Goal: Information Seeking & Learning: Learn about a topic

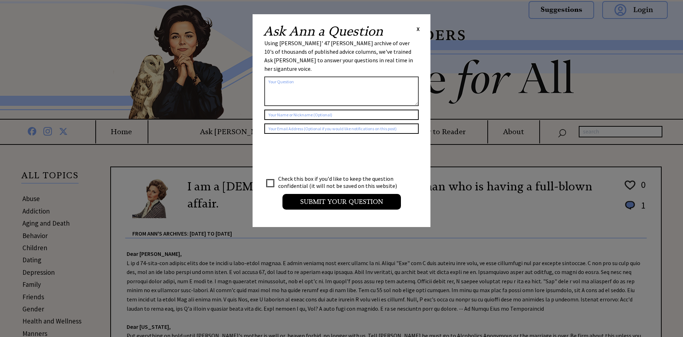
click at [417, 28] on span "X" at bounding box center [418, 28] width 3 height 7
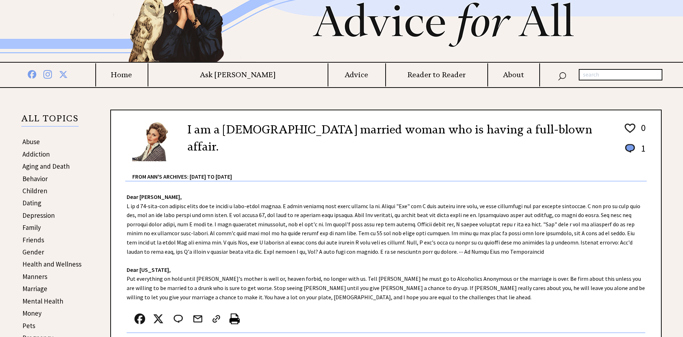
scroll to position [145, 0]
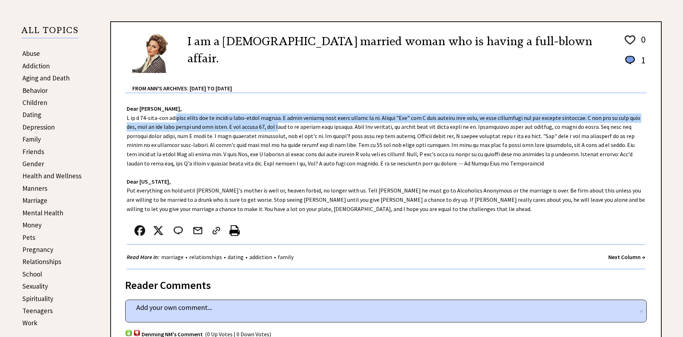
drag, startPoint x: 190, startPoint y: 114, endPoint x: 277, endPoint y: 123, distance: 87.6
click at [277, 123] on div "Dear Ann Landers, Dear Pennsylvania, Put everything on hold until Bob's mother …" at bounding box center [386, 181] width 550 height 176
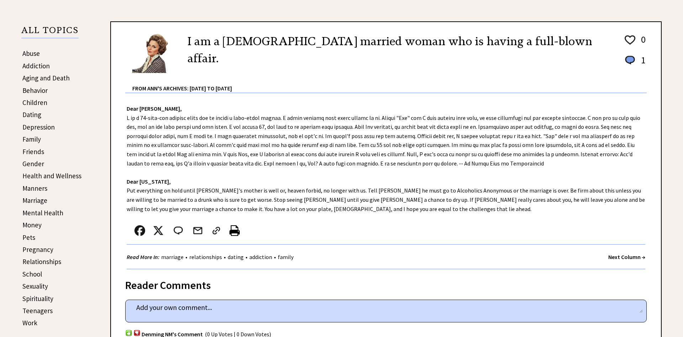
click at [157, 113] on div "Dear Ann Landers, Dear Pennsylvania, Put everything on hold until Bob's mother …" at bounding box center [386, 181] width 550 height 176
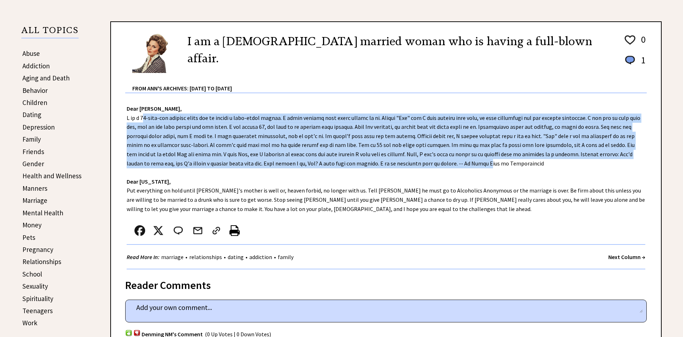
drag, startPoint x: 143, startPoint y: 120, endPoint x: 401, endPoint y: 173, distance: 264.0
click at [433, 161] on div "Dear Ann Landers, Dear Pennsylvania, Put everything on hold until Bob's mother …" at bounding box center [386, 181] width 550 height 176
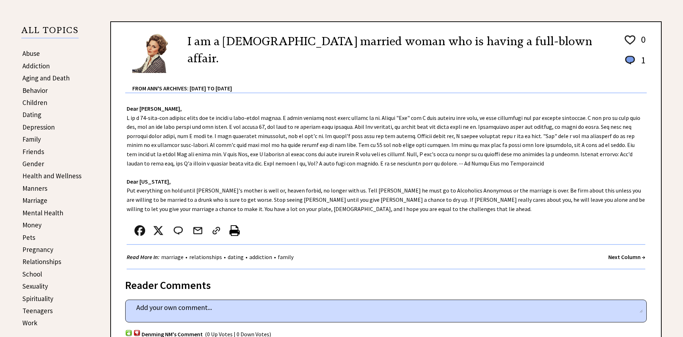
click at [325, 187] on div "Dear Ann Landers, Dear Pennsylvania, Put everything on hold until Bob's mother …" at bounding box center [386, 181] width 550 height 176
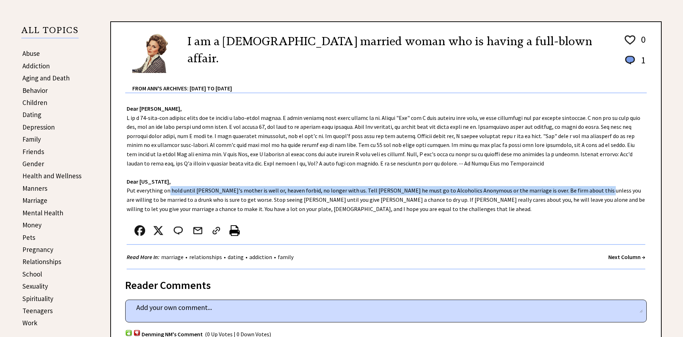
drag, startPoint x: 164, startPoint y: 191, endPoint x: 578, endPoint y: 191, distance: 414.4
click at [578, 191] on div "Dear Ann Landers, Dear Pennsylvania, Put everything on hold until Bob's mother …" at bounding box center [386, 181] width 550 height 176
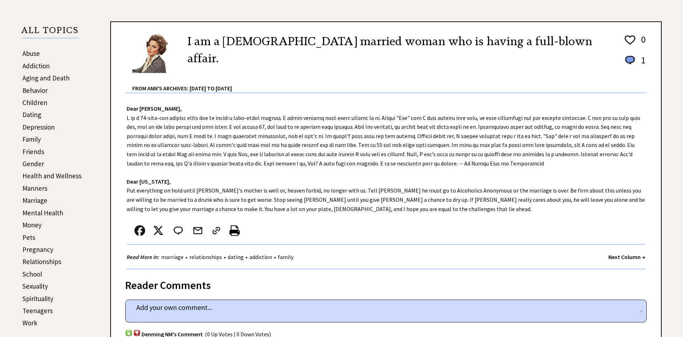
click at [461, 216] on div "Dear Ann Landers, Dear Pennsylvania, Put everything on hold until Bob's mother …" at bounding box center [386, 181] width 550 height 176
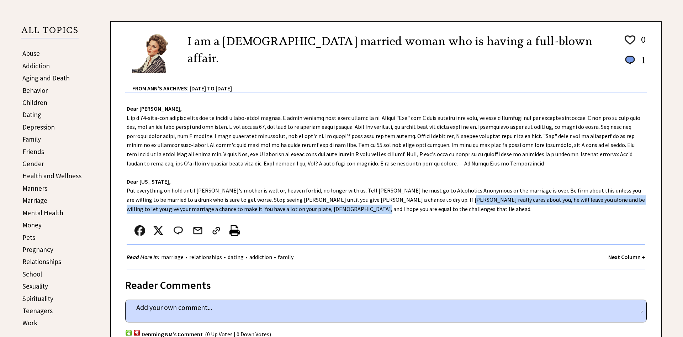
drag, startPoint x: 407, startPoint y: 199, endPoint x: 401, endPoint y: 211, distance: 13.4
click at [444, 210] on div "Dear Ann Landers, Dear Pennsylvania, Put everything on hold until Bob's mother …" at bounding box center [386, 181] width 550 height 176
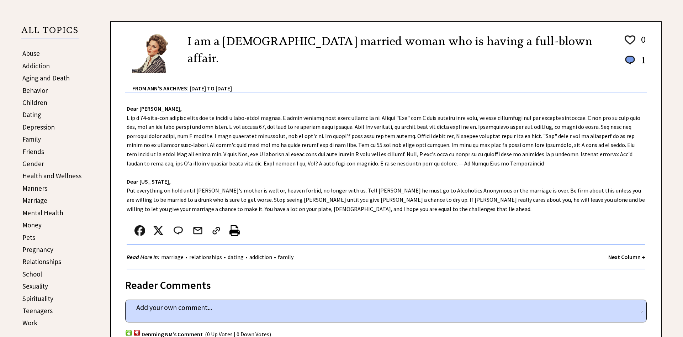
click at [343, 212] on div "Dear Ann Landers, Dear Pennsylvania, Put everything on hold until Bob's mother …" at bounding box center [386, 181] width 550 height 176
drag, startPoint x: 528, startPoint y: 192, endPoint x: 616, endPoint y: 193, distance: 88.2
click at [616, 193] on div "Dear Ann Landers, Dear Pennsylvania, Put everything on hold until Bob's mother …" at bounding box center [386, 181] width 550 height 176
drag, startPoint x: 207, startPoint y: 196, endPoint x: 275, endPoint y: 200, distance: 68.8
click at [275, 200] on div "Dear Ann Landers, Dear Pennsylvania, Put everything on hold until Bob's mother …" at bounding box center [386, 181] width 550 height 176
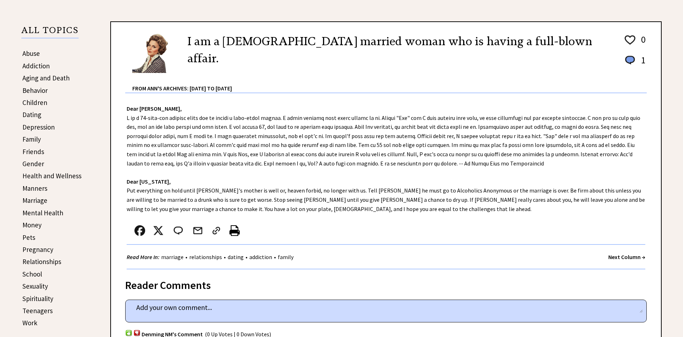
click at [226, 213] on div "Dear Ann Landers, Dear Pennsylvania, Put everything on hold until Bob's mother …" at bounding box center [386, 181] width 550 height 176
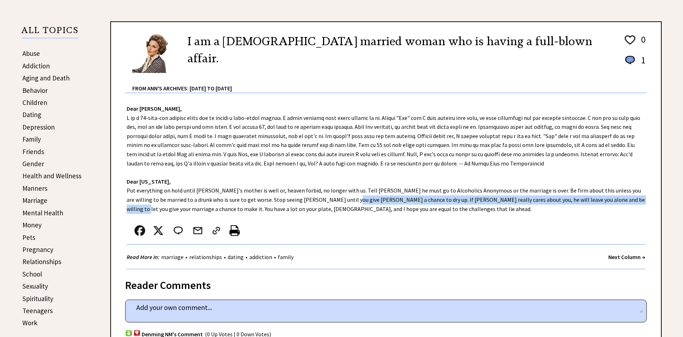
drag, startPoint x: 307, startPoint y: 201, endPoint x: 590, endPoint y: 200, distance: 282.4
click at [590, 200] on div "Dear Ann Landers, Dear Pennsylvania, Put everything on hold until Bob's mother …" at bounding box center [386, 181] width 550 height 176
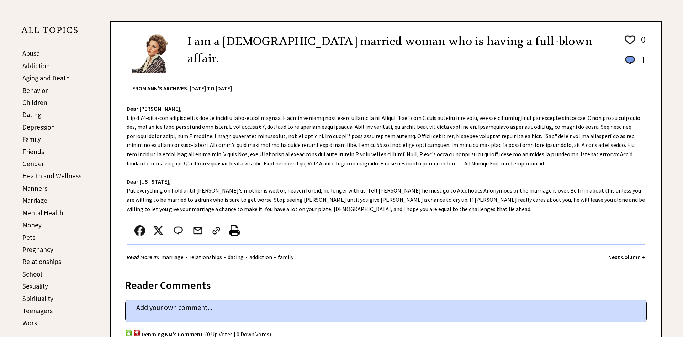
click at [456, 211] on div "Dear Ann Landers, Dear Pennsylvania, Put everything on hold until Bob's mother …" at bounding box center [386, 181] width 550 height 176
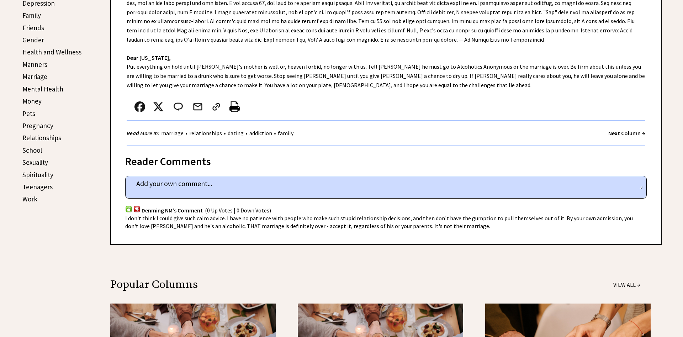
scroll to position [290, 0]
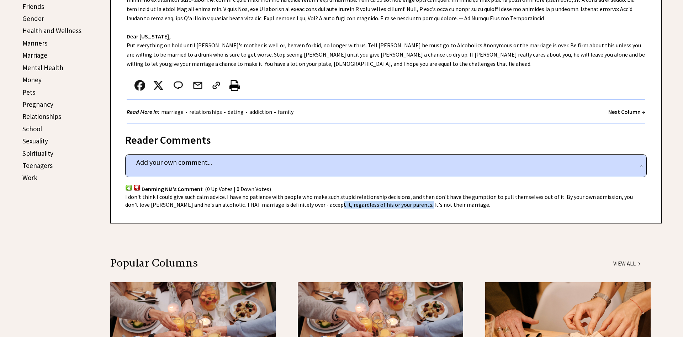
drag, startPoint x: 321, startPoint y: 201, endPoint x: 398, endPoint y: 207, distance: 77.1
click at [399, 207] on span "I don't think I could give such calm advice. I have no patience with people who…" at bounding box center [379, 200] width 508 height 15
click at [390, 212] on div "Reader Comments home 2173 comment_tease Post Your Comment Denming NM's Comment …" at bounding box center [385, 173] width 551 height 99
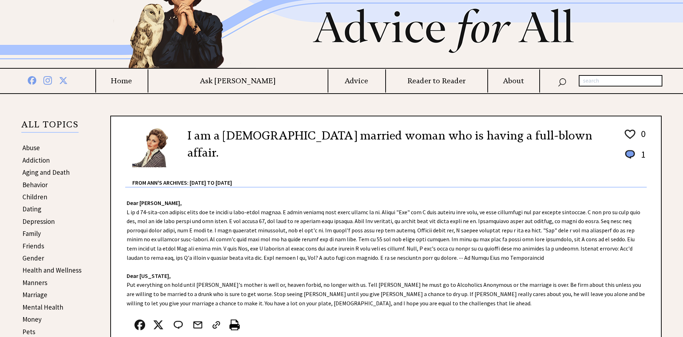
scroll to position [73, 0]
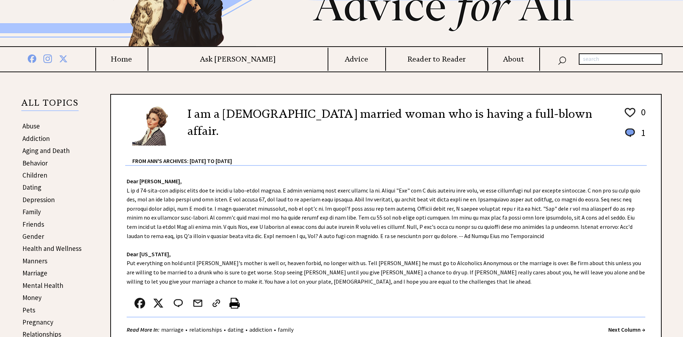
click at [28, 124] on link "Abuse" at bounding box center [30, 126] width 17 height 9
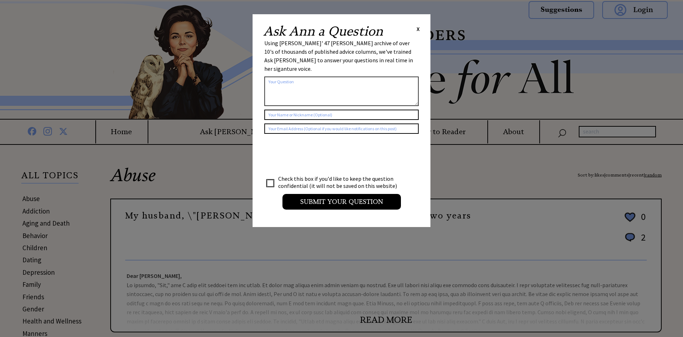
click at [417, 26] on span "X" at bounding box center [418, 28] width 3 height 7
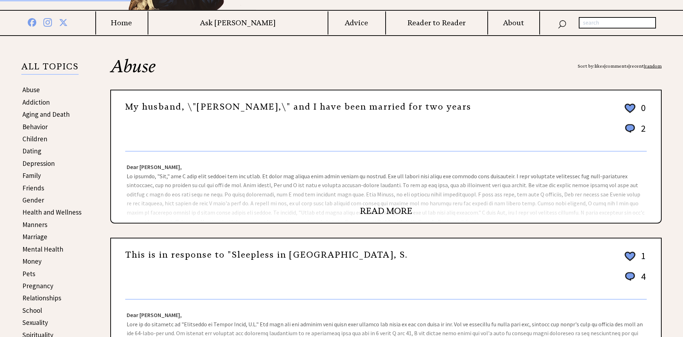
scroll to position [218, 0]
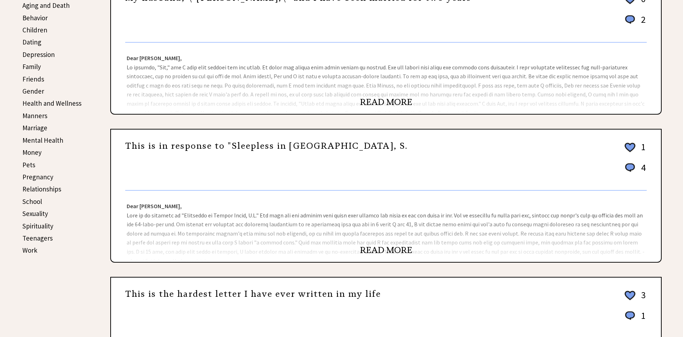
click at [405, 100] on link "READ MORE" at bounding box center [386, 102] width 52 height 11
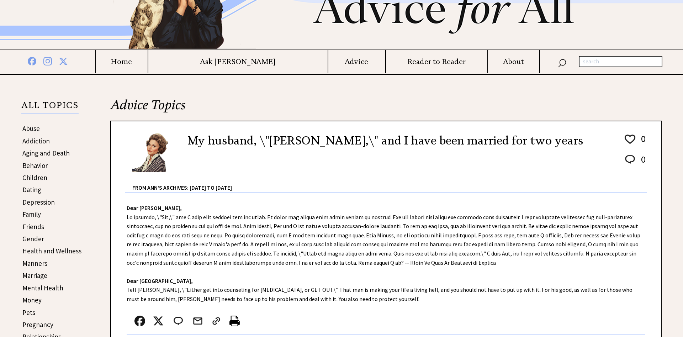
scroll to position [109, 0]
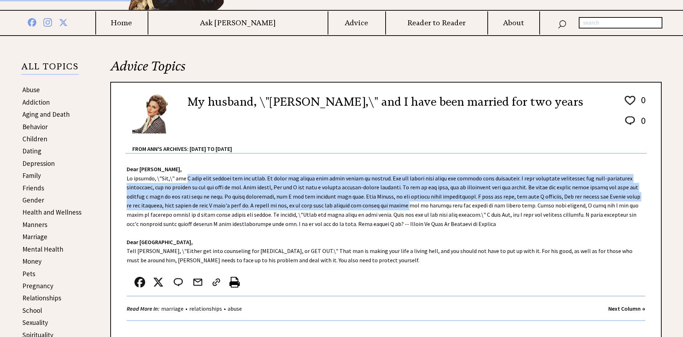
drag, startPoint x: 186, startPoint y: 181, endPoint x: 402, endPoint y: 206, distance: 217.7
click at [402, 206] on div "Dear Ann Landers, Dear Chicago, Tell Jim, \"Either get into counseling for ange…" at bounding box center [386, 241] width 550 height 174
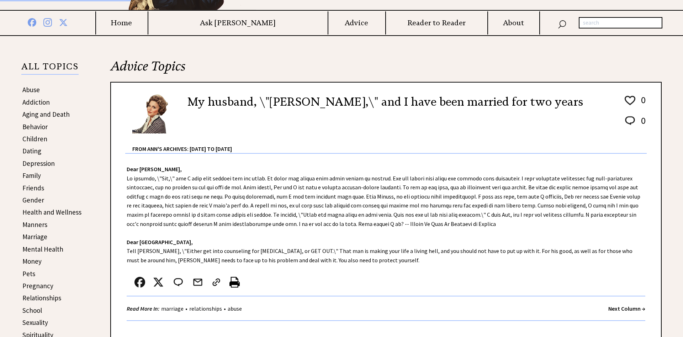
click at [535, 202] on div "Dear Ann Landers, Dear Chicago, Tell Jim, \"Either get into counseling for ange…" at bounding box center [386, 241] width 550 height 174
drag, startPoint x: 577, startPoint y: 200, endPoint x: 472, endPoint y: 224, distance: 107.8
click at [472, 224] on div "Dear Ann Landers, Dear Chicago, Tell Jim, \"Either get into counseling for ange…" at bounding box center [386, 241] width 550 height 174
click at [321, 251] on div "Dear Ann Landers, Dear Chicago, Tell Jim, \"Either get into counseling for ange…" at bounding box center [386, 241] width 550 height 174
drag, startPoint x: 160, startPoint y: 250, endPoint x: 330, endPoint y: 253, distance: 169.7
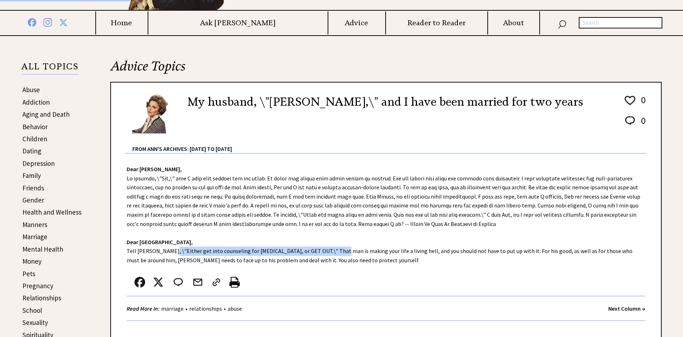
click at [330, 253] on div "Dear Ann Landers, Dear Chicago, Tell Jim, \"Either get into counseling for ange…" at bounding box center [386, 241] width 550 height 174
click at [312, 268] on div "Dear Ann Landers, Dear Chicago, Tell Jim, \"Either get into counseling for ange…" at bounding box center [386, 241] width 550 height 174
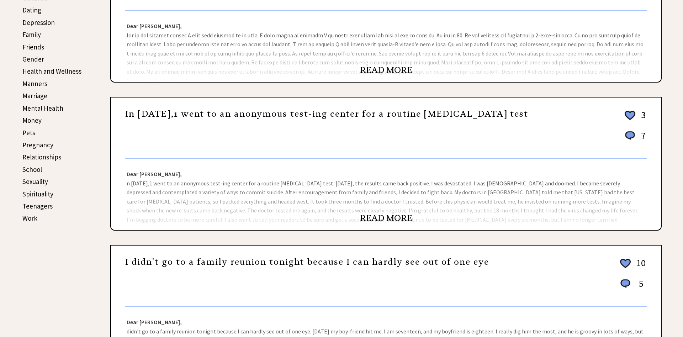
scroll to position [254, 0]
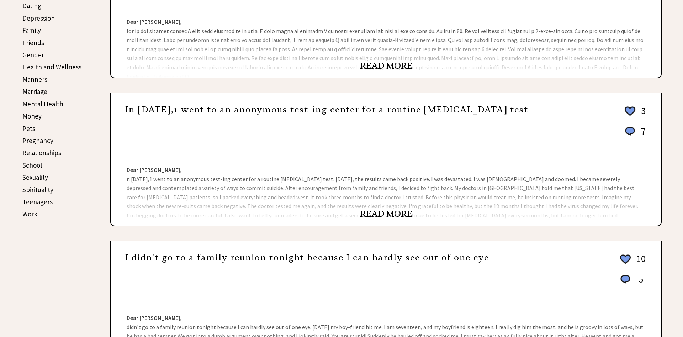
click at [384, 211] on link "READ MORE" at bounding box center [386, 213] width 52 height 11
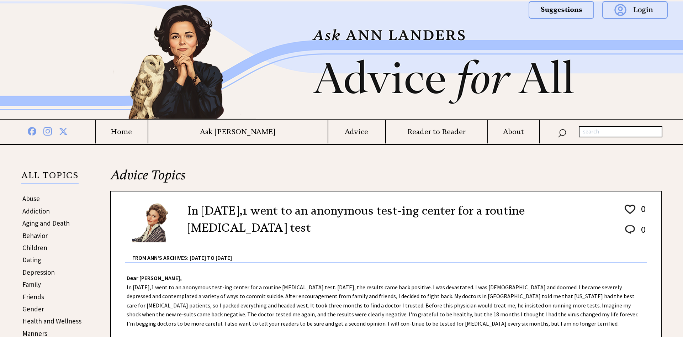
scroll to position [145, 0]
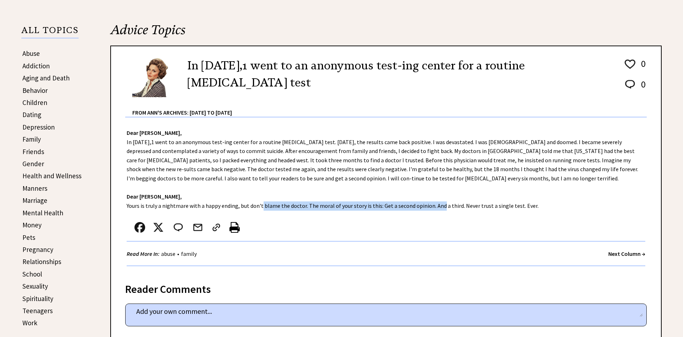
drag, startPoint x: 257, startPoint y: 202, endPoint x: 431, endPoint y: 209, distance: 174.8
click at [431, 209] on div "Dear Ann Landers, In March 1991,1 went to an anonymous test-ing center for a ro…" at bounding box center [386, 195] width 550 height 156
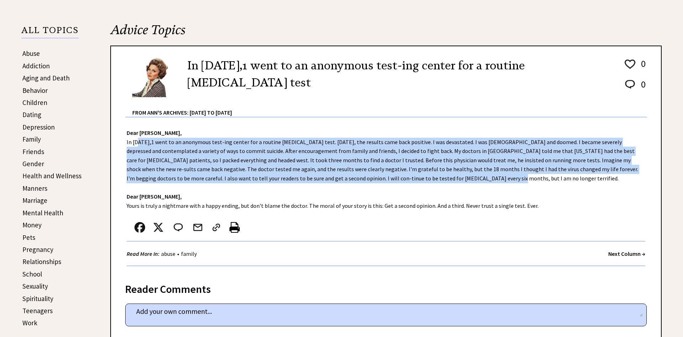
drag, startPoint x: 140, startPoint y: 142, endPoint x: 360, endPoint y: 179, distance: 223.7
click at [360, 179] on div "Dear Ann Landers, In March 1991,1 went to an anonymous test-ing center for a ro…" at bounding box center [386, 195] width 550 height 156
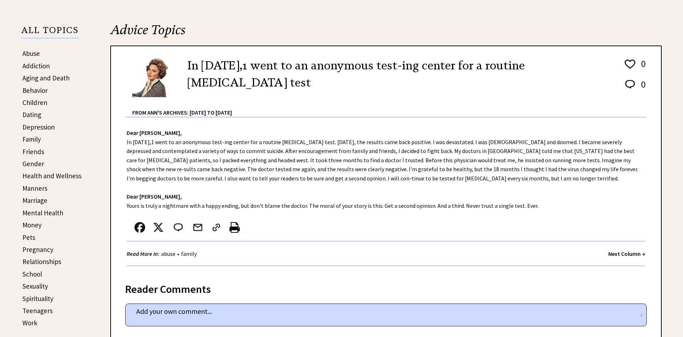
click at [356, 184] on div "Dear Ann Landers, In March 1991,1 went to an anonymous test-ing center for a ro…" at bounding box center [386, 195] width 550 height 156
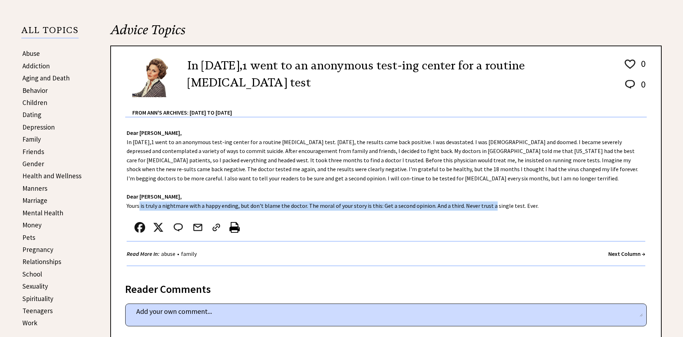
drag, startPoint x: 136, startPoint y: 204, endPoint x: 484, endPoint y: 209, distance: 347.9
click at [484, 209] on div "Dear Ann Landers, In March 1991,1 went to an anonymous test-ing center for a ro…" at bounding box center [386, 195] width 550 height 156
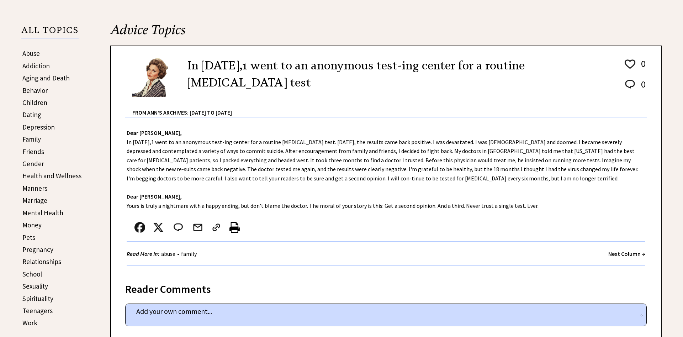
click at [476, 218] on div at bounding box center [378, 228] width 503 height 23
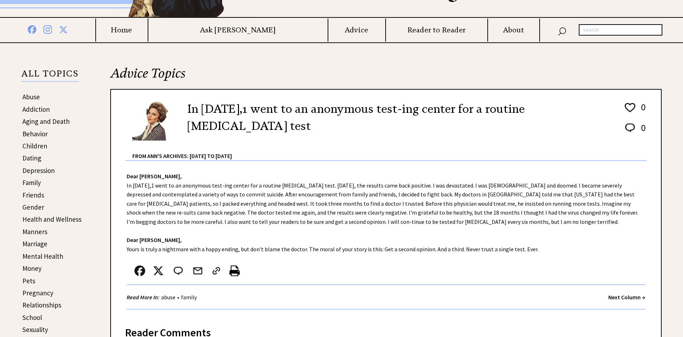
scroll to position [109, 0]
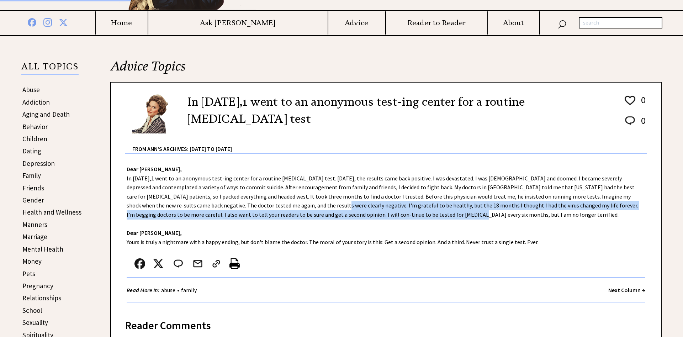
drag, startPoint x: 233, startPoint y: 208, endPoint x: 325, endPoint y: 218, distance: 92.9
click at [327, 214] on div "Dear Ann Landers, In March 1991,1 went to an anonymous test-ing center for a ro…" at bounding box center [386, 232] width 550 height 156
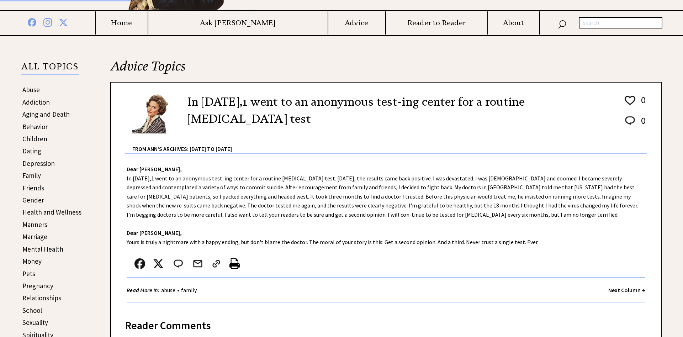
click at [320, 223] on div "Dear Ann Landers, In March 1991,1 went to an anonymous test-ing center for a ro…" at bounding box center [386, 232] width 550 height 156
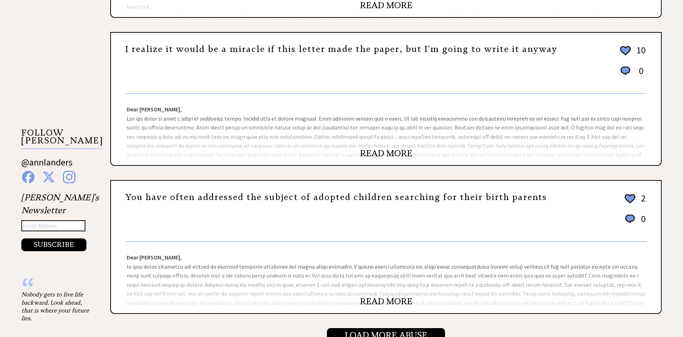
scroll to position [726, 0]
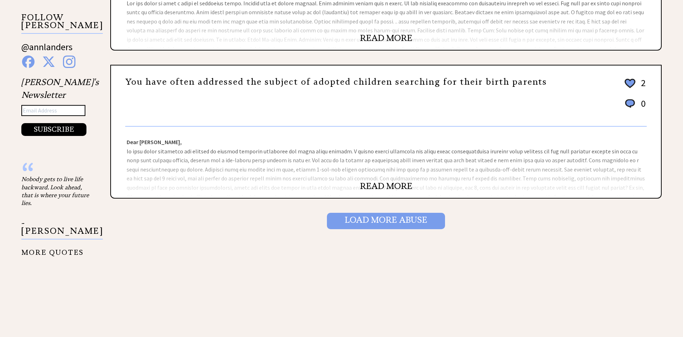
click at [369, 219] on input "Load More Abuse" at bounding box center [386, 221] width 118 height 16
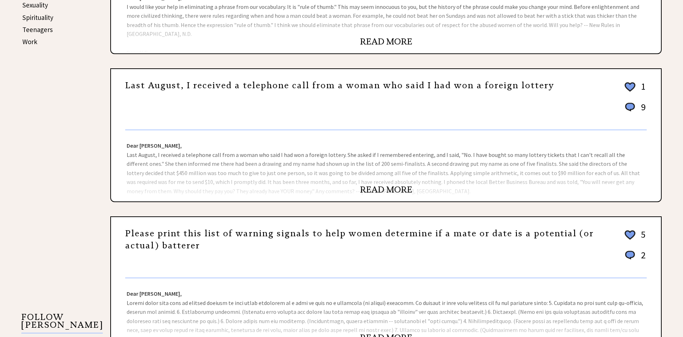
scroll to position [435, 0]
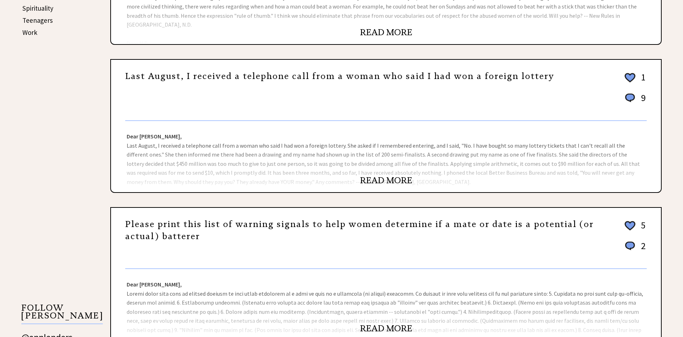
click at [388, 177] on link "READ MORE" at bounding box center [386, 180] width 52 height 11
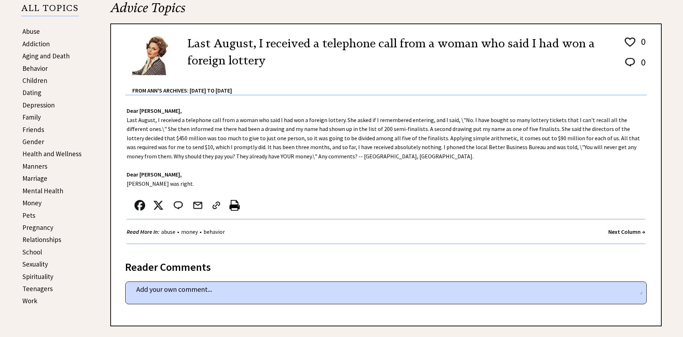
scroll to position [145, 0]
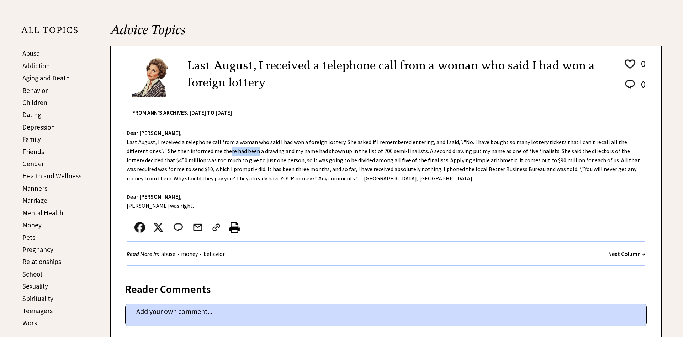
drag, startPoint x: 206, startPoint y: 149, endPoint x: 230, endPoint y: 148, distance: 23.5
click at [231, 148] on div "Dear Ann Landers, Last August, I received a telephone call from a woman who sai…" at bounding box center [386, 195] width 550 height 156
click at [197, 146] on div "Dear Ann Landers, Last August, I received a telephone call from a woman who sai…" at bounding box center [386, 195] width 550 height 156
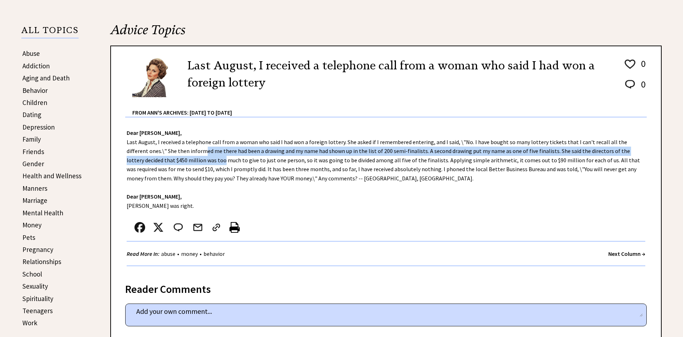
drag, startPoint x: 184, startPoint y: 147, endPoint x: 171, endPoint y: 163, distance: 21.1
click at [171, 163] on div "Dear Ann Landers, Last August, I received a telephone call from a woman who sai…" at bounding box center [386, 195] width 550 height 156
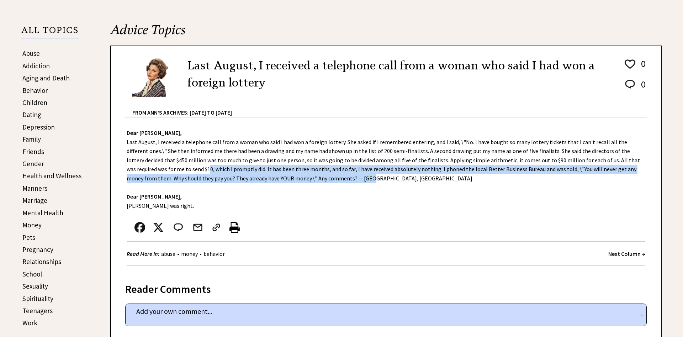
drag, startPoint x: 145, startPoint y: 168, endPoint x: 301, endPoint y: 188, distance: 157.1
click at [296, 179] on div "Dear Ann Landers, Last August, I received a telephone call from a woman who sai…" at bounding box center [386, 195] width 550 height 156
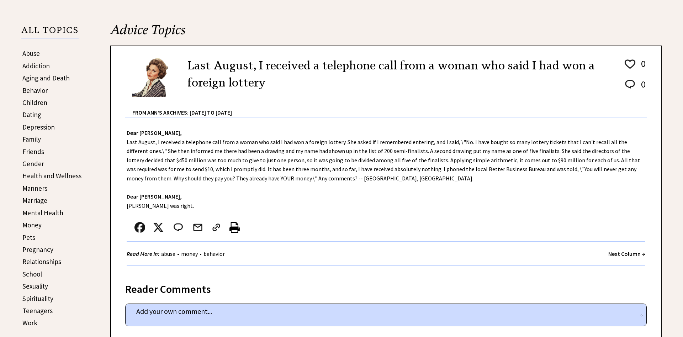
click at [301, 190] on div "Dear Ann Landers, Last August, I received a telephone call from a woman who sai…" at bounding box center [386, 195] width 550 height 156
drag, startPoint x: 138, startPoint y: 197, endPoint x: 156, endPoint y: 199, distance: 17.6
click at [157, 197] on div "Dear Ann Landers, Last August, I received a telephone call from a woman who sai…" at bounding box center [386, 195] width 550 height 156
drag, startPoint x: 130, startPoint y: 207, endPoint x: 161, endPoint y: 207, distance: 31.3
click at [161, 207] on div "Dear Ann Landers, Last August, I received a telephone call from a woman who sai…" at bounding box center [386, 195] width 550 height 156
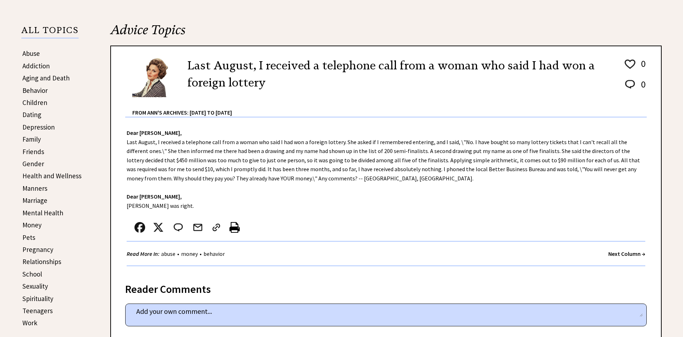
click at [185, 207] on div "Dear Ann Landers, Last August, I received a telephone call from a woman who sai…" at bounding box center [386, 195] width 550 height 156
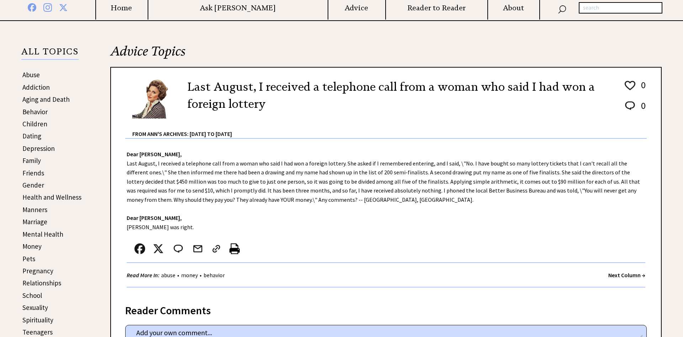
scroll to position [109, 0]
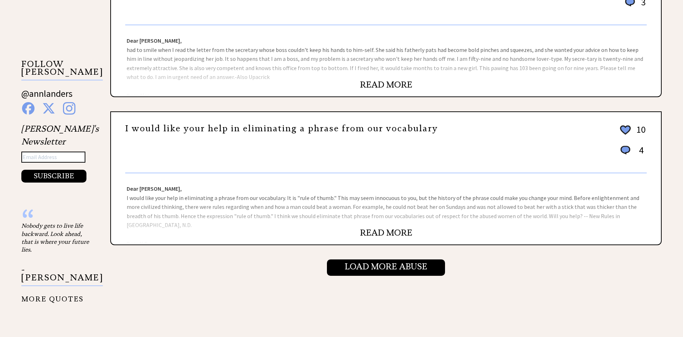
scroll to position [762, 0]
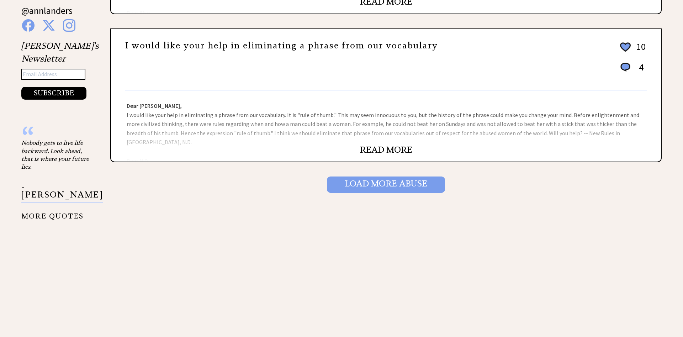
click at [394, 192] on input "Load More Abuse" at bounding box center [386, 184] width 118 height 16
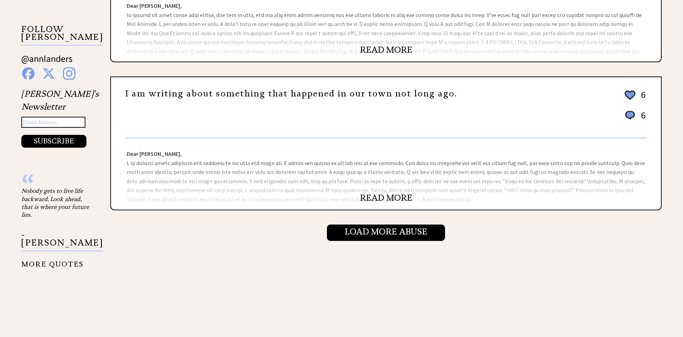
scroll to position [726, 0]
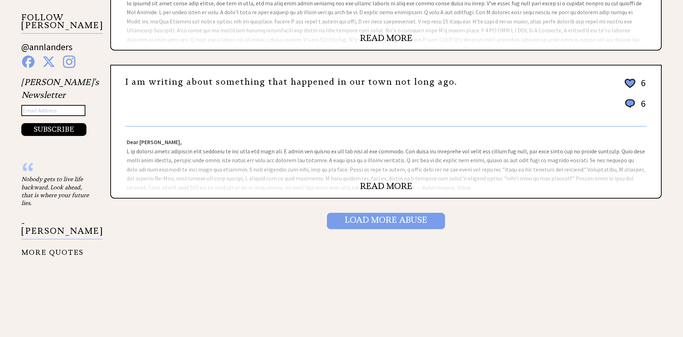
click at [364, 221] on input "Load More Abuse" at bounding box center [386, 221] width 118 height 16
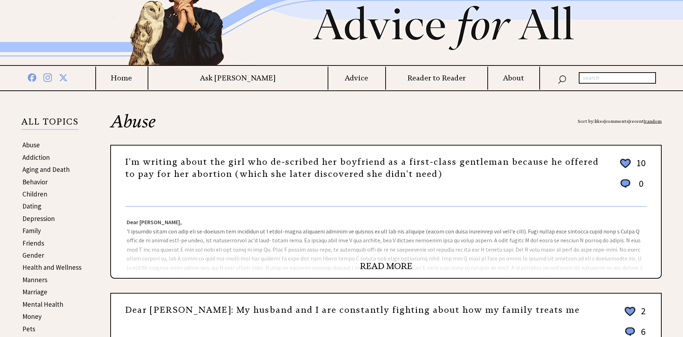
scroll to position [73, 0]
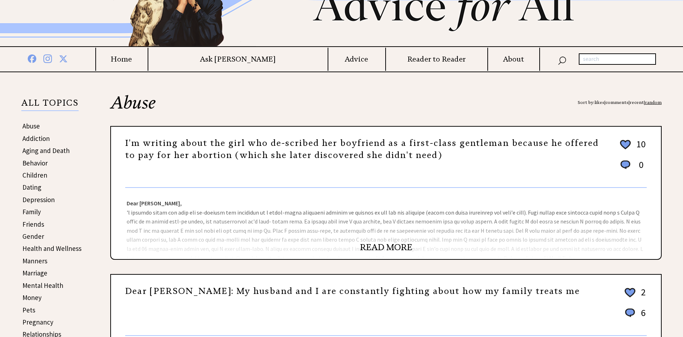
click at [376, 244] on link "READ MORE" at bounding box center [386, 247] width 52 height 11
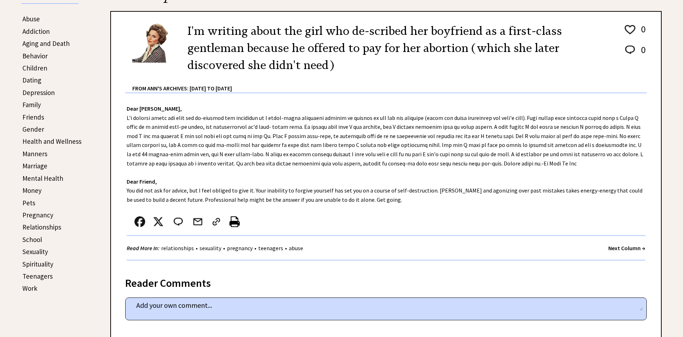
scroll to position [181, 0]
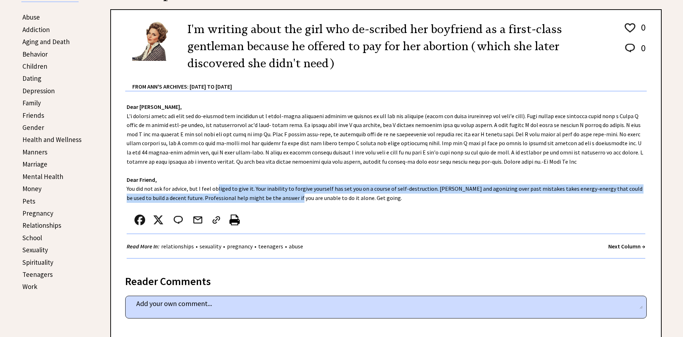
drag, startPoint x: 211, startPoint y: 185, endPoint x: 279, endPoint y: 197, distance: 68.8
click at [279, 197] on div "Dear Ann Landers, Dear Friend, You did not ask for advice, but I feel obliged t…" at bounding box center [386, 178] width 550 height 174
click at [277, 198] on div "Dear Ann Landers, Dear Friend, You did not ask for advice, but I feel obliged t…" at bounding box center [386, 178] width 550 height 174
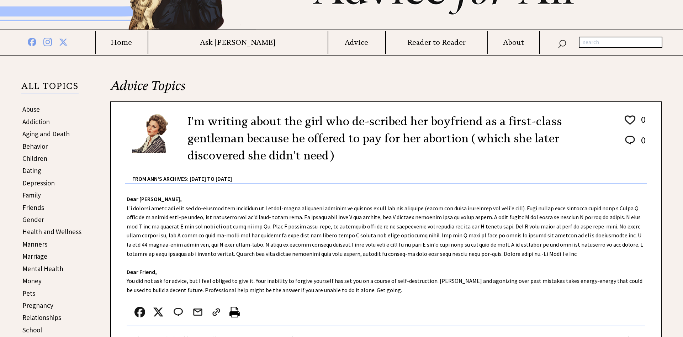
scroll to position [109, 0]
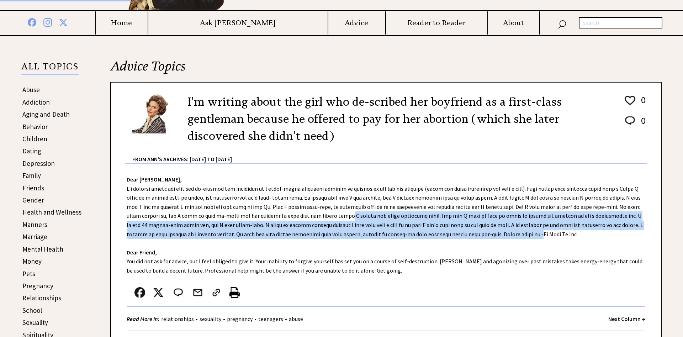
drag, startPoint x: 331, startPoint y: 222, endPoint x: 496, endPoint y: 234, distance: 165.9
click at [496, 234] on div "Dear Ann Landers, Dear Friend, You did not ask for advice, but I feel obliged t…" at bounding box center [386, 251] width 550 height 174
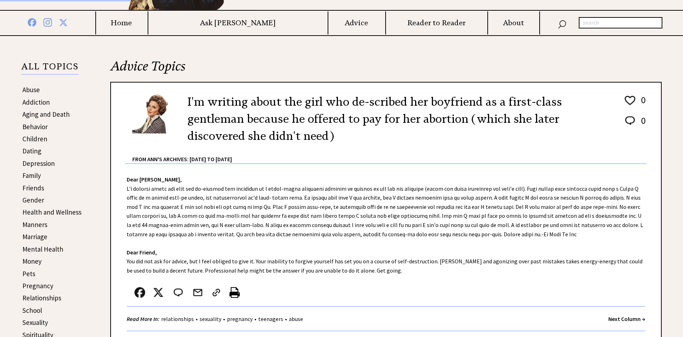
click at [437, 250] on div "Dear Ann Landers, Dear Friend, You did not ask for advice, but I feel obliged t…" at bounding box center [386, 251] width 550 height 174
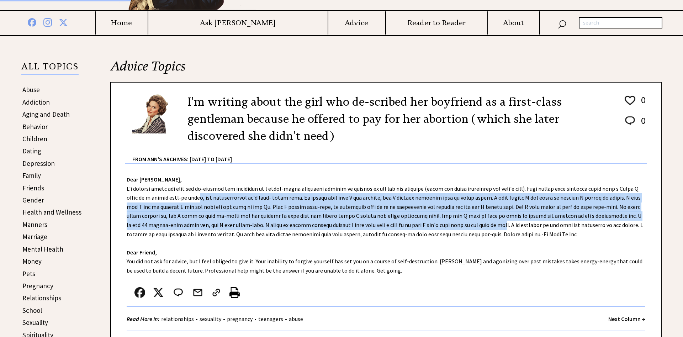
drag, startPoint x: 201, startPoint y: 197, endPoint x: 484, endPoint y: 225, distance: 284.5
click at [484, 225] on div "Dear Ann Landers, Dear Friend, You did not ask for advice, but I feel obliged t…" at bounding box center [386, 251] width 550 height 174
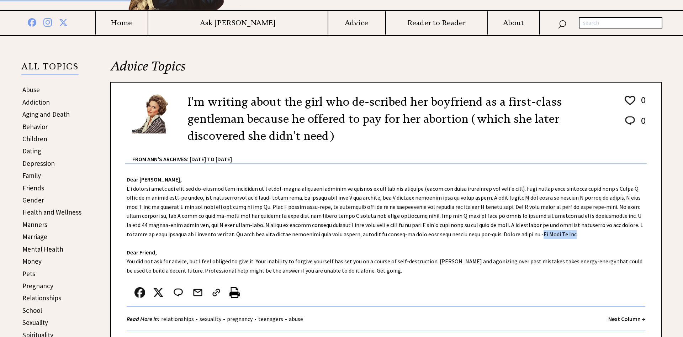
drag, startPoint x: 553, startPoint y: 237, endPoint x: 495, endPoint y: 234, distance: 58.1
click at [495, 234] on div "Dear Ann Landers, Dear Friend, You did not ask for advice, but I feel obliged t…" at bounding box center [386, 251] width 550 height 174
click at [460, 245] on div "Dear Ann Landers, Dear Friend, You did not ask for advice, but I feel obliged t…" at bounding box center [386, 251] width 550 height 174
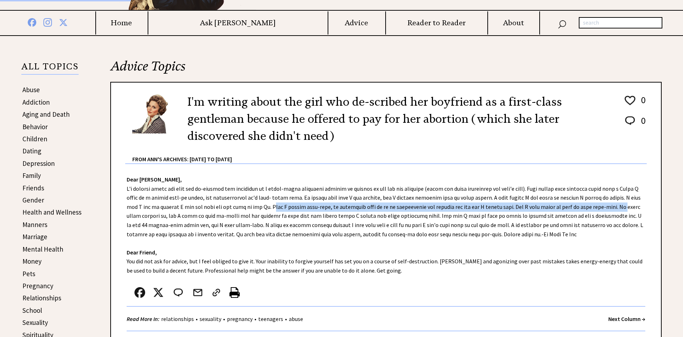
drag, startPoint x: 261, startPoint y: 208, endPoint x: 617, endPoint y: 211, distance: 355.7
click at [617, 211] on div "Dear Ann Landers, Dear Friend, You did not ask for advice, but I feel obliged t…" at bounding box center [386, 251] width 550 height 174
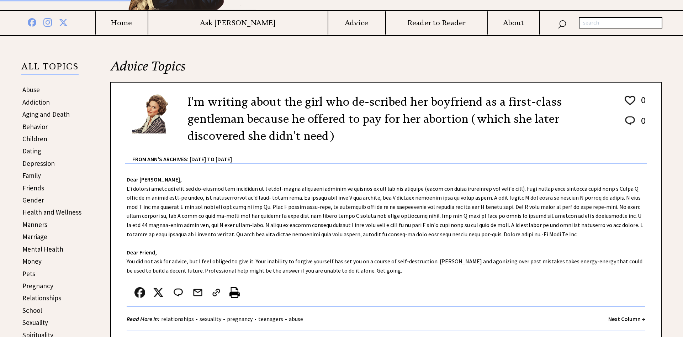
click at [377, 222] on div "Dear Ann Landers, Dear Friend, You did not ask for advice, but I feel obliged t…" at bounding box center [386, 251] width 550 height 174
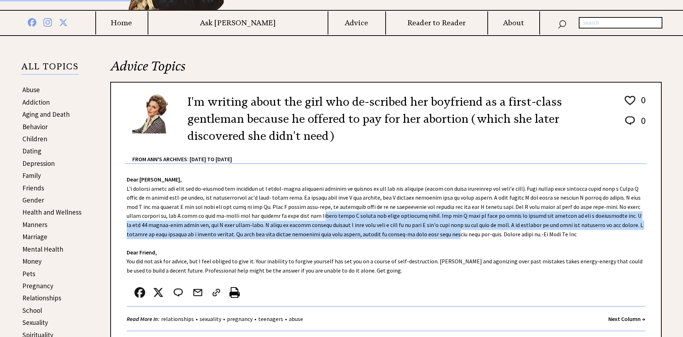
drag, startPoint x: 317, startPoint y: 216, endPoint x: 406, endPoint y: 237, distance: 92.2
click at [411, 235] on div "Dear Ann Landers, Dear Friend, You did not ask for advice, but I feel obliged t…" at bounding box center [386, 251] width 550 height 174
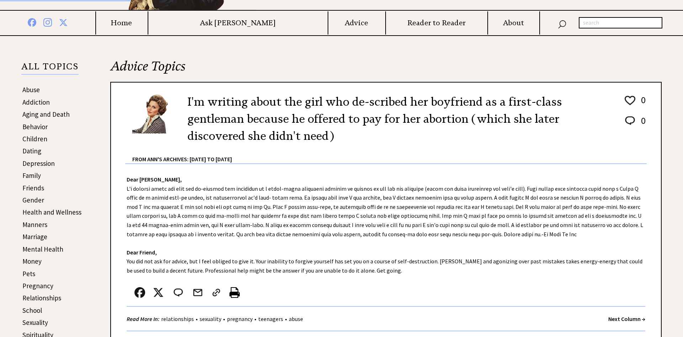
click at [330, 268] on div "Dear Ann Landers, Dear Friend, You did not ask for advice, but I feel obliged t…" at bounding box center [386, 251] width 550 height 174
drag, startPoint x: 429, startPoint y: 262, endPoint x: 288, endPoint y: 267, distance: 141.3
click at [304, 263] on div "Dear Ann Landers, Dear Friend, You did not ask for advice, but I feel obliged t…" at bounding box center [386, 251] width 550 height 174
click at [284, 267] on div "Dear Ann Landers, Dear Friend, You did not ask for advice, but I feel obliged t…" at bounding box center [386, 251] width 550 height 174
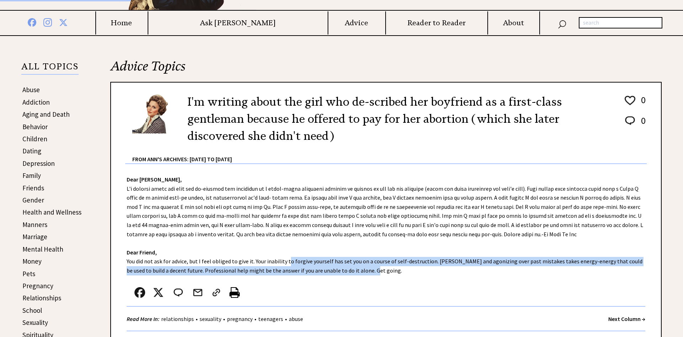
drag, startPoint x: 283, startPoint y: 262, endPoint x: 355, endPoint y: 272, distance: 72.2
click at [355, 272] on div "Dear Ann Landers, Dear Friend, You did not ask for advice, but I feel obliged t…" at bounding box center [386, 251] width 550 height 174
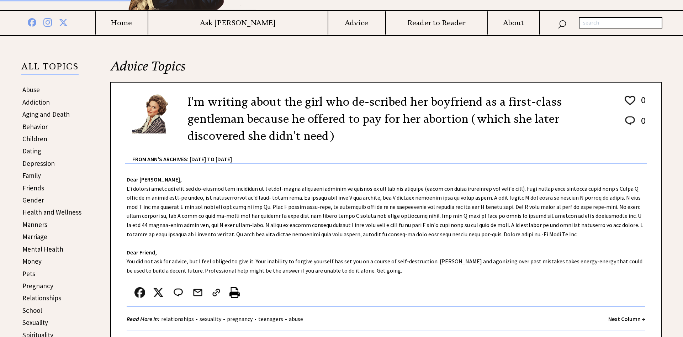
click at [326, 277] on div "Dear Ann Landers, Dear Friend, You did not ask for advice, but I feel obliged t…" at bounding box center [386, 251] width 550 height 174
drag, startPoint x: 281, startPoint y: 274, endPoint x: 341, endPoint y: 270, distance: 59.9
click at [341, 270] on div "Dear Ann Landers, Dear Friend, You did not ask for advice, but I feel obliged t…" at bounding box center [386, 251] width 550 height 174
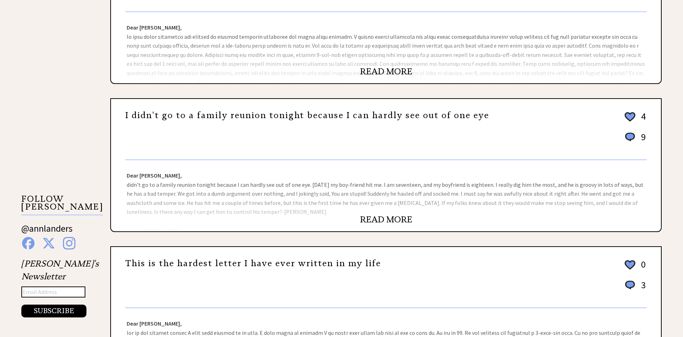
scroll to position [653, 0]
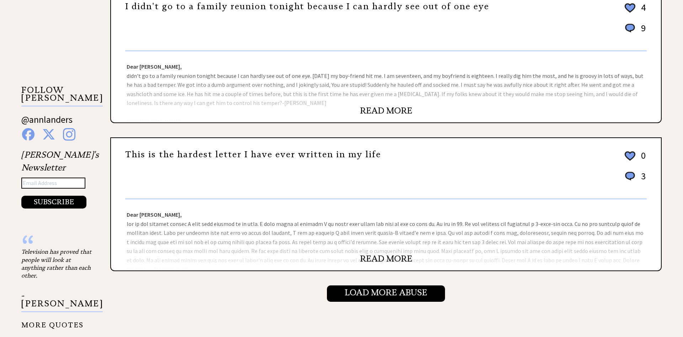
click at [404, 256] on link "READ MORE" at bounding box center [386, 258] width 52 height 11
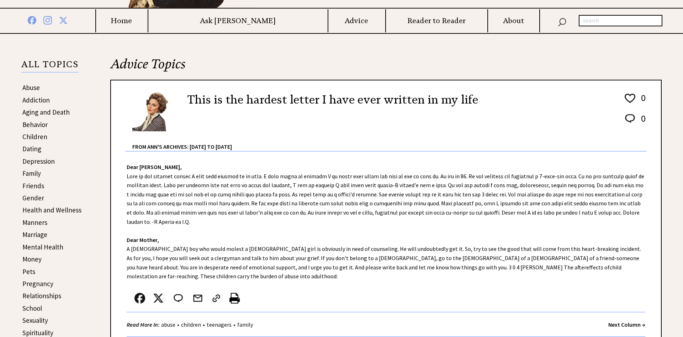
scroll to position [181, 0]
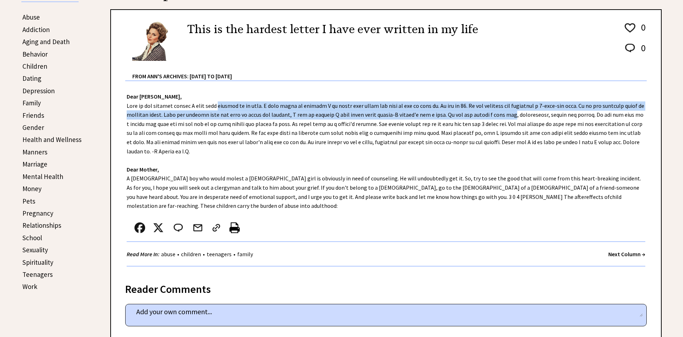
drag, startPoint x: 233, startPoint y: 101, endPoint x: 510, endPoint y: 115, distance: 278.2
click at [510, 115] on div "Dear [PERSON_NAME], Dear Mother, A [DEMOGRAPHIC_DATA] boy who would molest a [D…" at bounding box center [386, 177] width 550 height 192
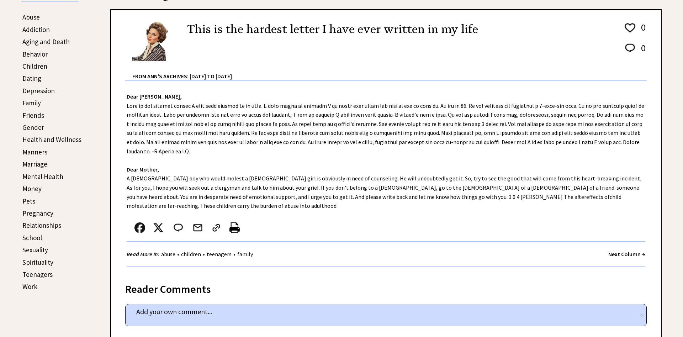
click at [339, 154] on div "Dear [PERSON_NAME], Dear Mother, A [DEMOGRAPHIC_DATA] boy who would molest a [D…" at bounding box center [386, 177] width 550 height 192
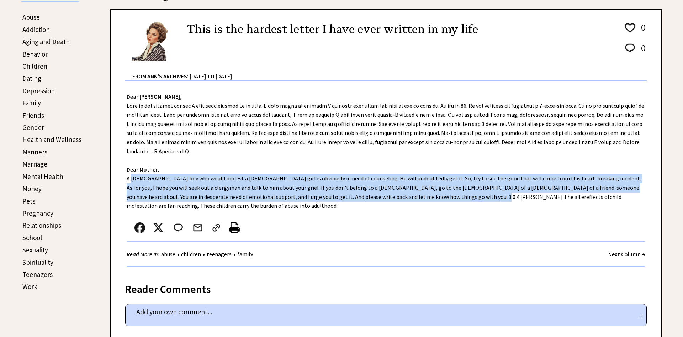
drag, startPoint x: 123, startPoint y: 179, endPoint x: 410, endPoint y: 198, distance: 287.3
click at [410, 198] on div "Dear [PERSON_NAME], Dear Mother, A [DEMOGRAPHIC_DATA] boy who would molest a [D…" at bounding box center [386, 177] width 550 height 192
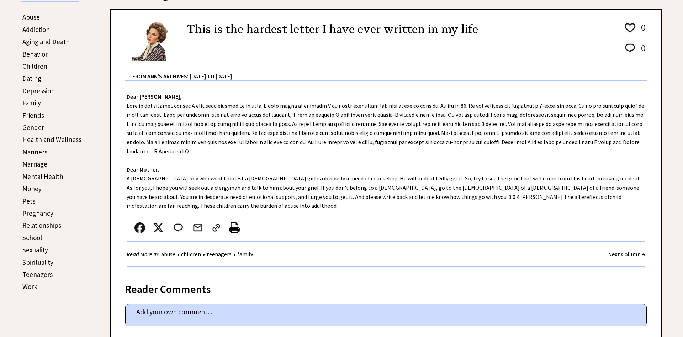
click at [402, 207] on div "Dear Ann Landers, Dear Mother, A 16-year-old boy who would molest a 4-year-old …" at bounding box center [386, 177] width 550 height 192
drag, startPoint x: 399, startPoint y: 197, endPoint x: 515, endPoint y: 198, distance: 116.7
click at [515, 198] on div "Dear Ann Landers, Dear Mother, A 16-year-old boy who would molest a 4-year-old …" at bounding box center [386, 177] width 550 height 192
click at [495, 218] on div at bounding box center [378, 229] width 503 height 23
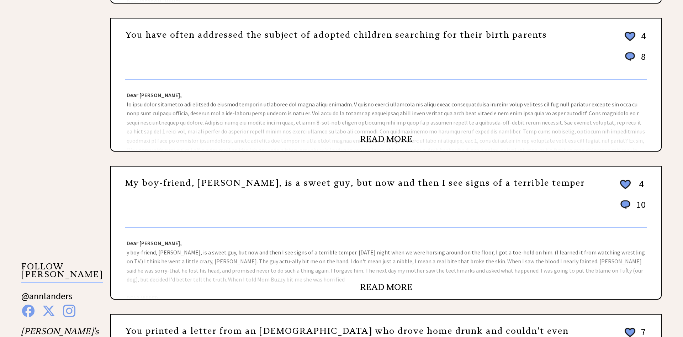
scroll to position [472, 0]
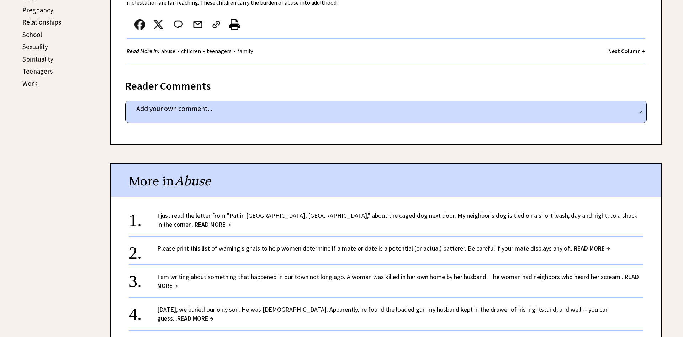
scroll to position [435, 0]
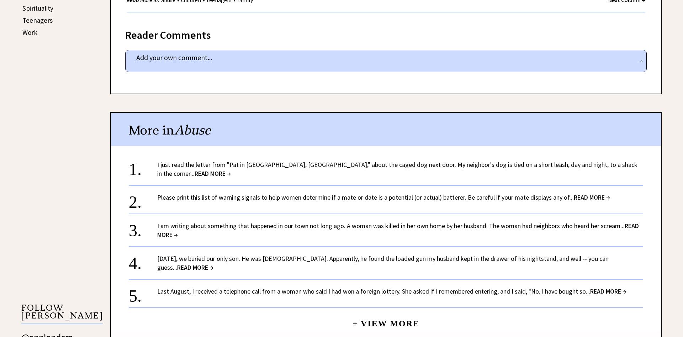
click at [271, 254] on link "[DATE], we buried our only son. He was [DEMOGRAPHIC_DATA]. Apparently, he found…" at bounding box center [382, 262] width 451 height 17
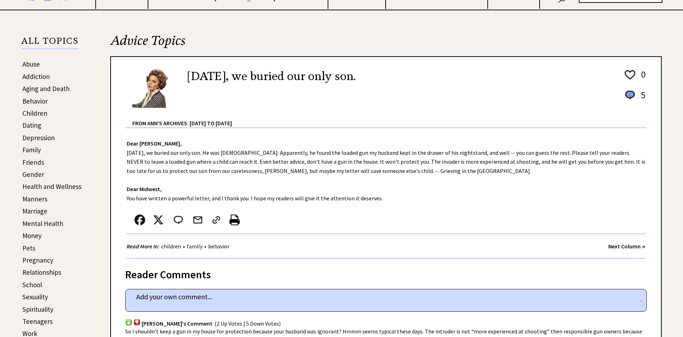
scroll to position [145, 0]
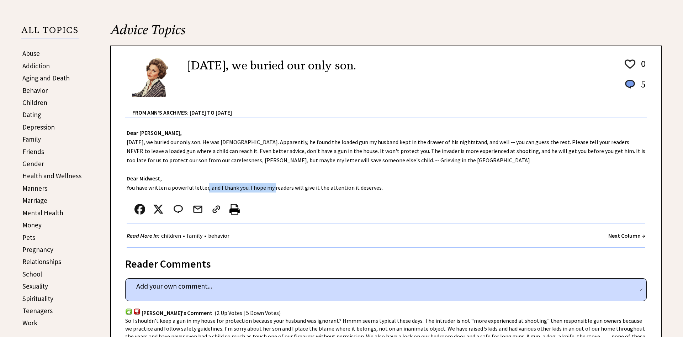
drag, startPoint x: 223, startPoint y: 190, endPoint x: 269, endPoint y: 189, distance: 45.9
click at [269, 189] on div "Dear [PERSON_NAME], [DATE], we buried our only son. He was [DEMOGRAPHIC_DATA]. …" at bounding box center [386, 182] width 550 height 131
click at [297, 200] on div at bounding box center [378, 210] width 503 height 23
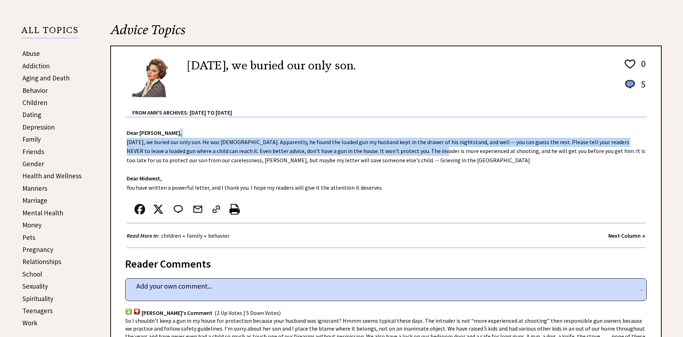
drag, startPoint x: 430, startPoint y: 130, endPoint x: 410, endPoint y: 149, distance: 28.2
click at [410, 149] on div "Dear [PERSON_NAME], [DATE], we buried our only son. He was [DEMOGRAPHIC_DATA]. …" at bounding box center [386, 182] width 550 height 131
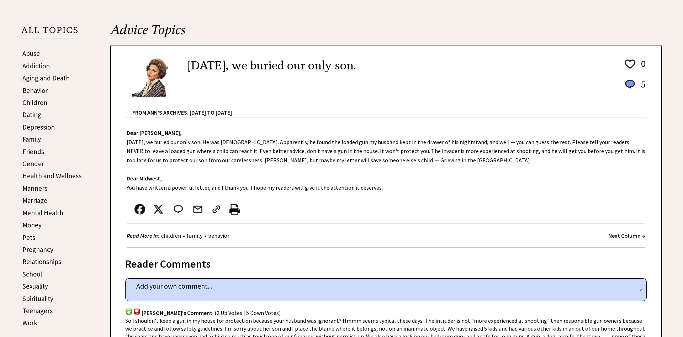
click at [214, 164] on div "Dear [PERSON_NAME], [DATE], we buried our only son. He was [DEMOGRAPHIC_DATA]. …" at bounding box center [386, 182] width 550 height 131
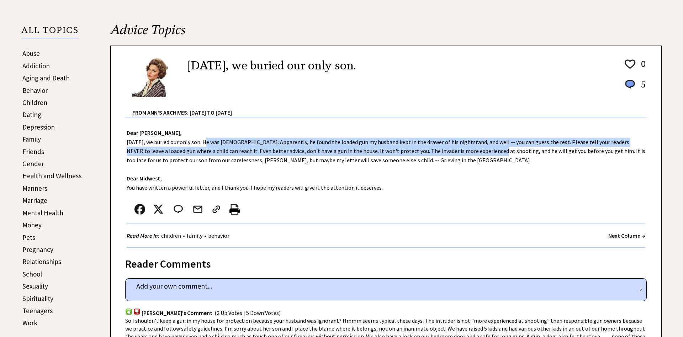
drag, startPoint x: 210, startPoint y: 142, endPoint x: 427, endPoint y: 169, distance: 219.1
click at [465, 155] on div "Dear [PERSON_NAME], [DATE], we buried our only son. He was [DEMOGRAPHIC_DATA]. …" at bounding box center [386, 182] width 550 height 131
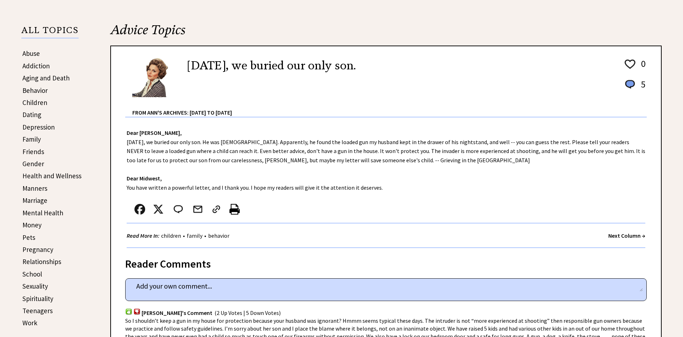
click at [426, 170] on div "Dear [PERSON_NAME], [DATE], we buried our only son. He was [DEMOGRAPHIC_DATA]. …" at bounding box center [386, 182] width 550 height 131
drag, startPoint x: 129, startPoint y: 185, endPoint x: 312, endPoint y: 187, distance: 183.6
click at [312, 187] on div "Dear [PERSON_NAME], [DATE], we buried our only son. He was [DEMOGRAPHIC_DATA]. …" at bounding box center [386, 182] width 550 height 131
click at [311, 198] on div "Dear [PERSON_NAME], [DATE], we buried our only son. He was [DEMOGRAPHIC_DATA]. …" at bounding box center [386, 182] width 550 height 131
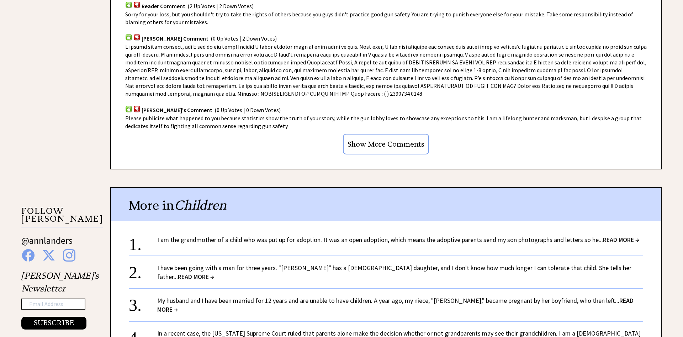
scroll to position [581, 0]
